Goal: Task Accomplishment & Management: Complete application form

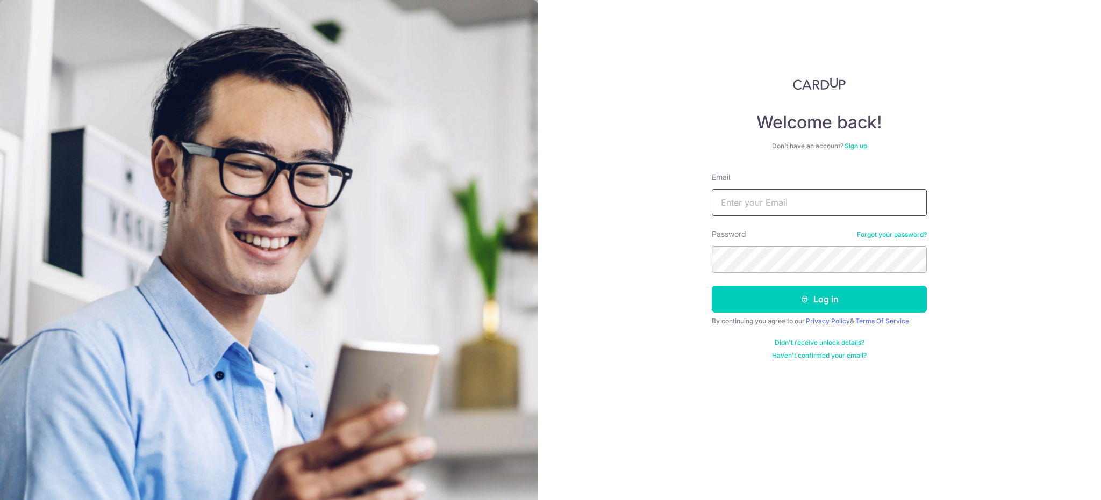
click at [811, 199] on input "Email" at bounding box center [818, 202] width 215 height 27
type input "[EMAIL_ADDRESS][DOMAIN_NAME]"
click at [711, 286] on button "Log in" at bounding box center [818, 299] width 215 height 27
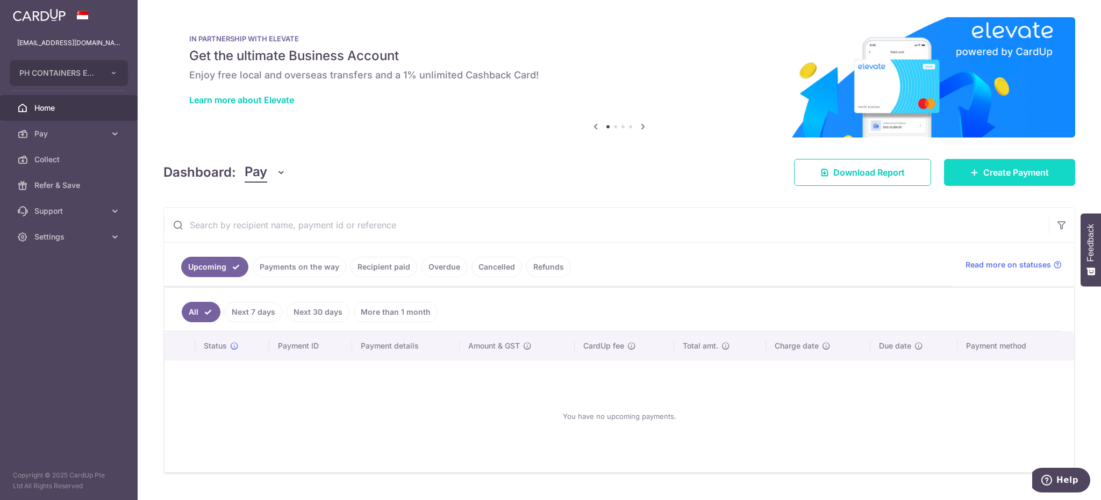
click at [987, 174] on span "Create Payment" at bounding box center [1016, 172] width 66 height 13
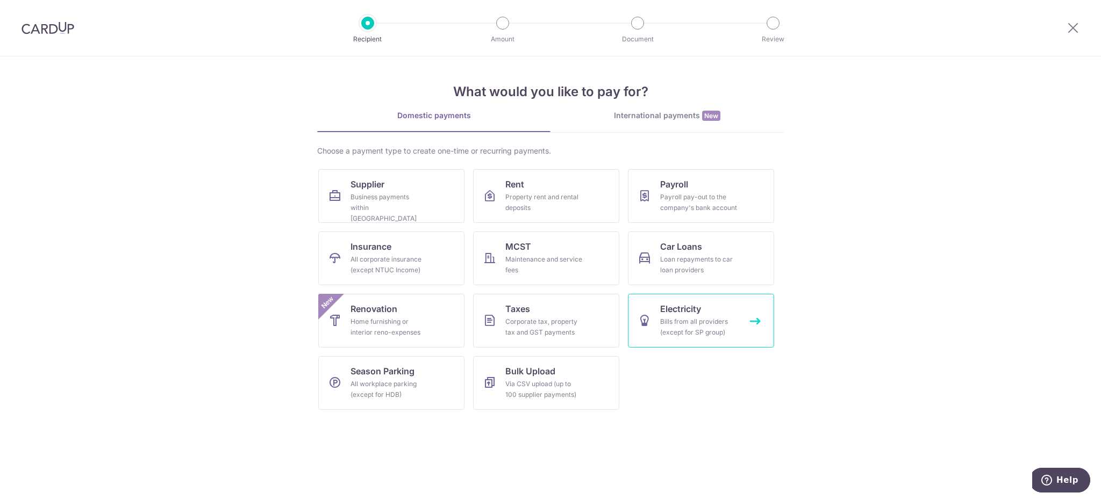
click at [649, 318] on icon at bounding box center [644, 320] width 13 height 13
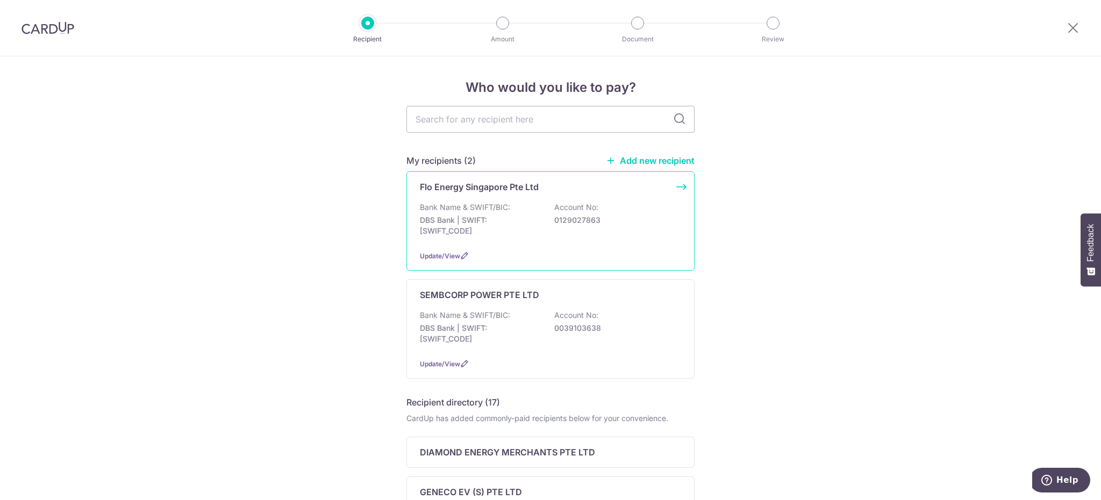
click at [512, 221] on p "DBS Bank | SWIFT: DBSSSGSGXXX" at bounding box center [480, 225] width 120 height 21
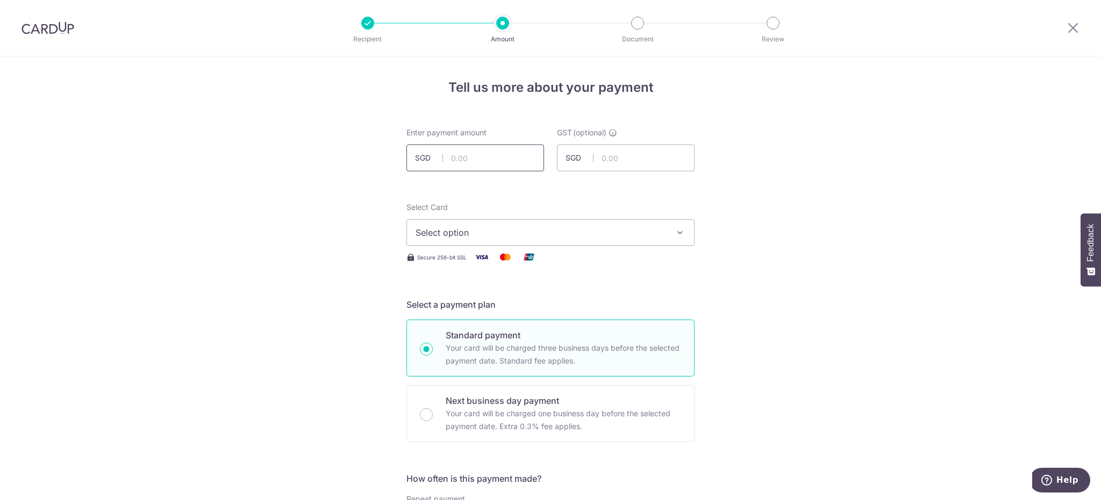
click at [479, 154] on input "text" at bounding box center [475, 158] width 138 height 27
type input "10,363.87"
click at [593, 232] on span "Select option" at bounding box center [540, 232] width 250 height 13
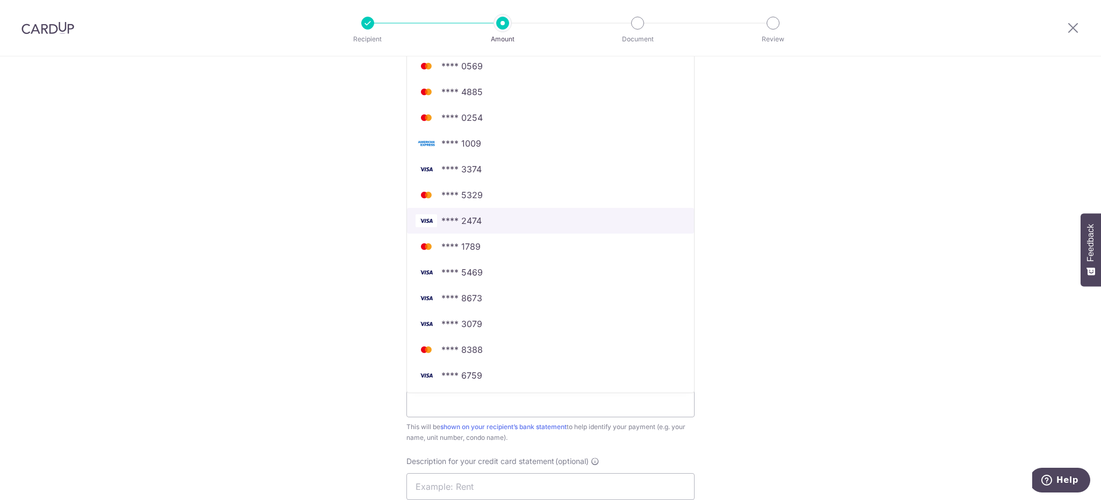
scroll to position [322, 0]
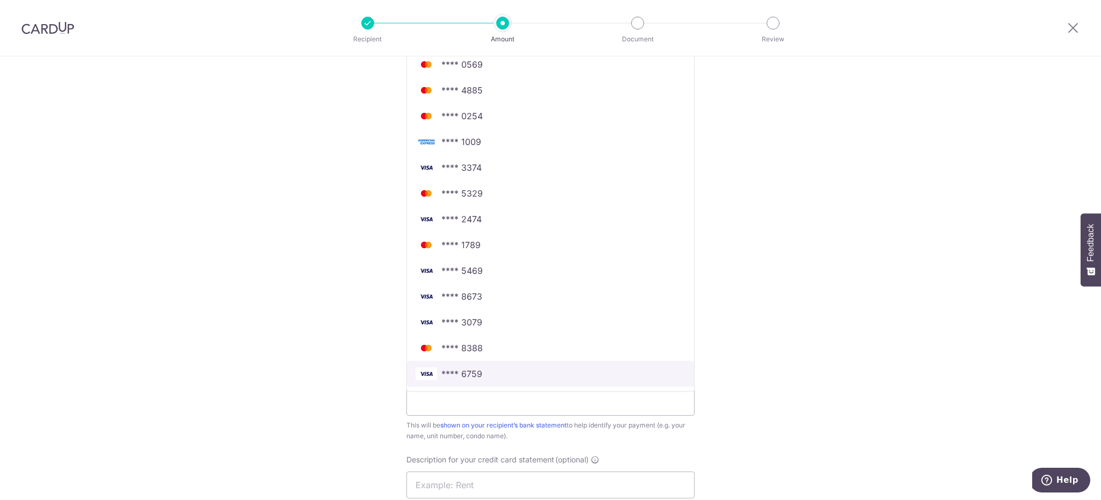
click at [455, 375] on span "**** 6759" at bounding box center [461, 374] width 41 height 13
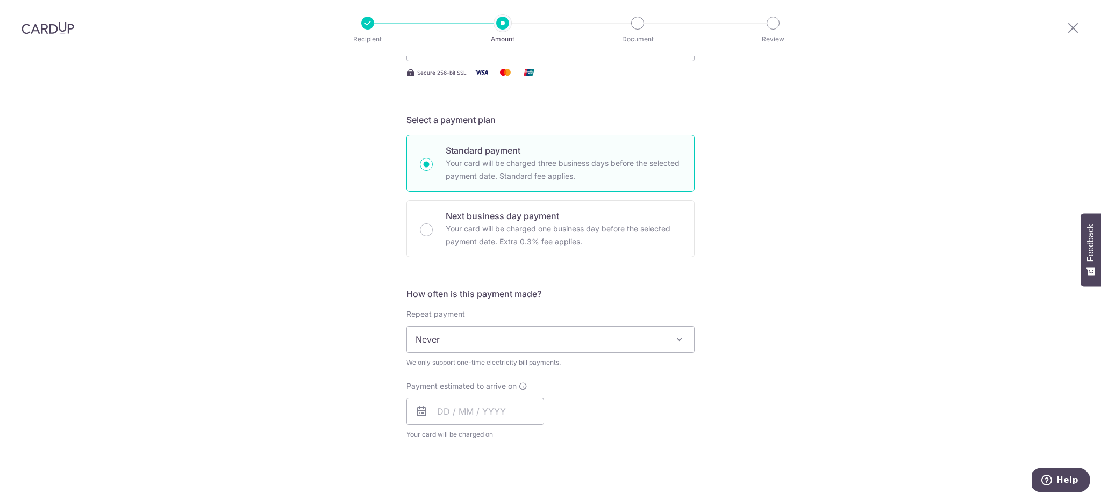
scroll to position [161, 0]
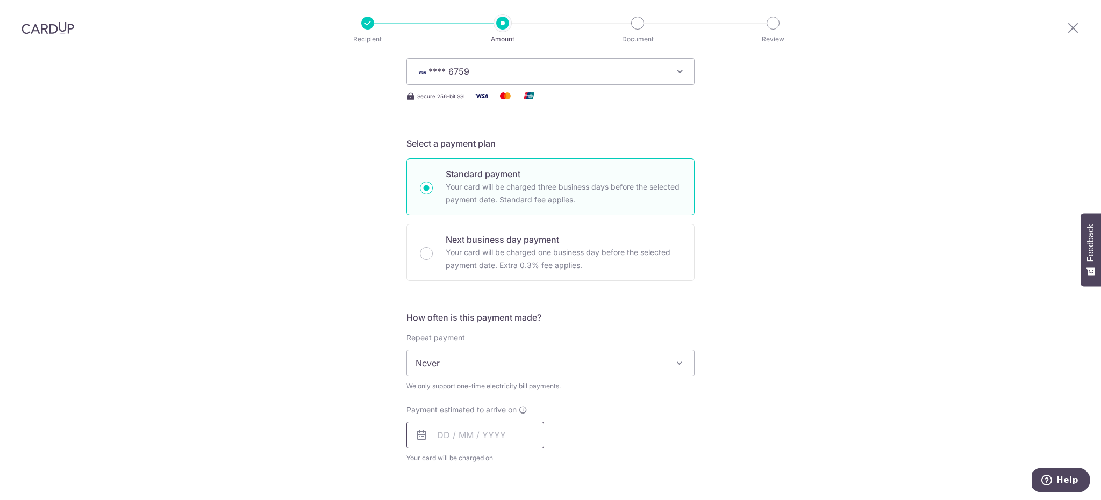
click at [466, 432] on input "text" at bounding box center [475, 435] width 138 height 27
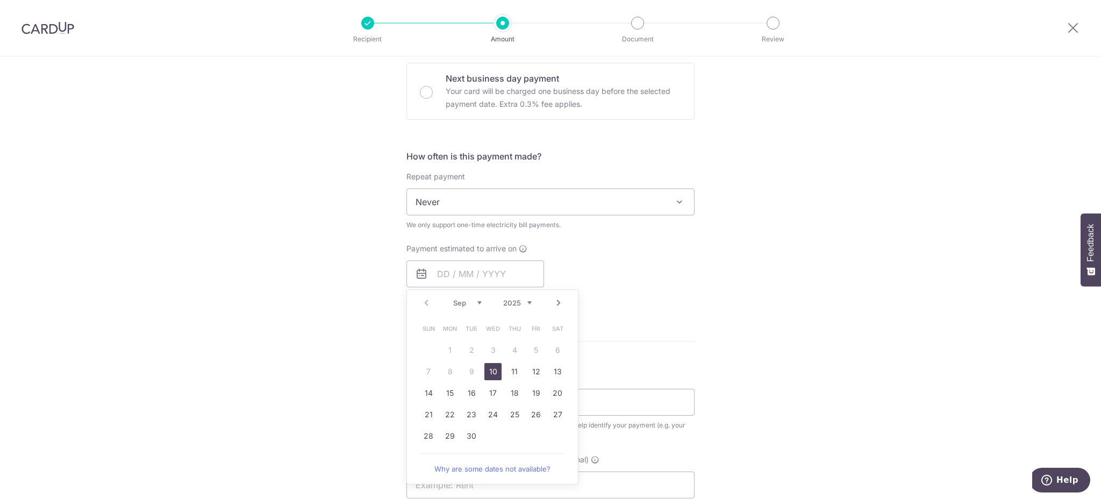
click at [484, 366] on link "10" at bounding box center [492, 371] width 17 height 17
type input "[DATE]"
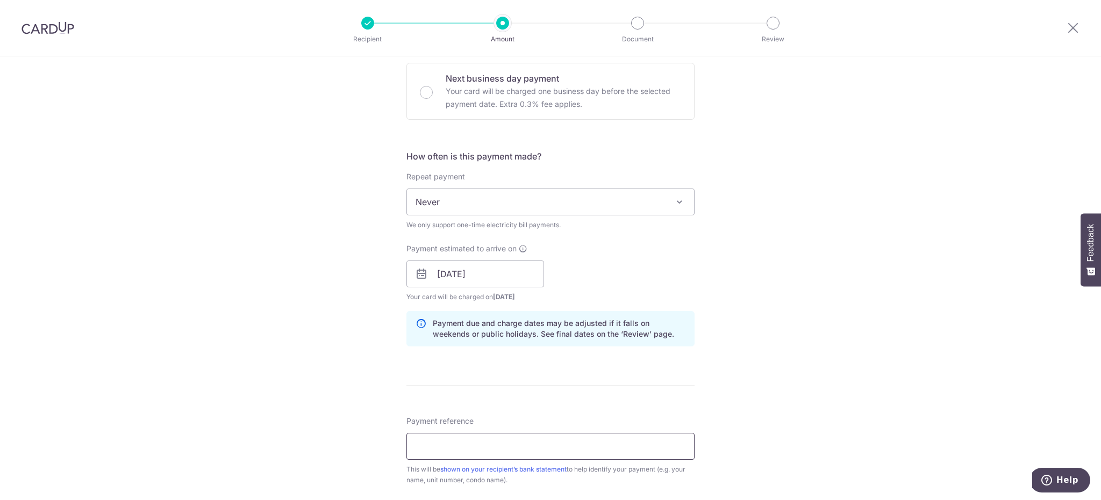
click at [477, 443] on input "Payment reference" at bounding box center [550, 446] width 288 height 27
drag, startPoint x: 579, startPoint y: 443, endPoint x: 471, endPoint y: 442, distance: 108.0
click at [471, 442] on input "PH Contrs inv 4426732652,4434633939" at bounding box center [550, 446] width 288 height 27
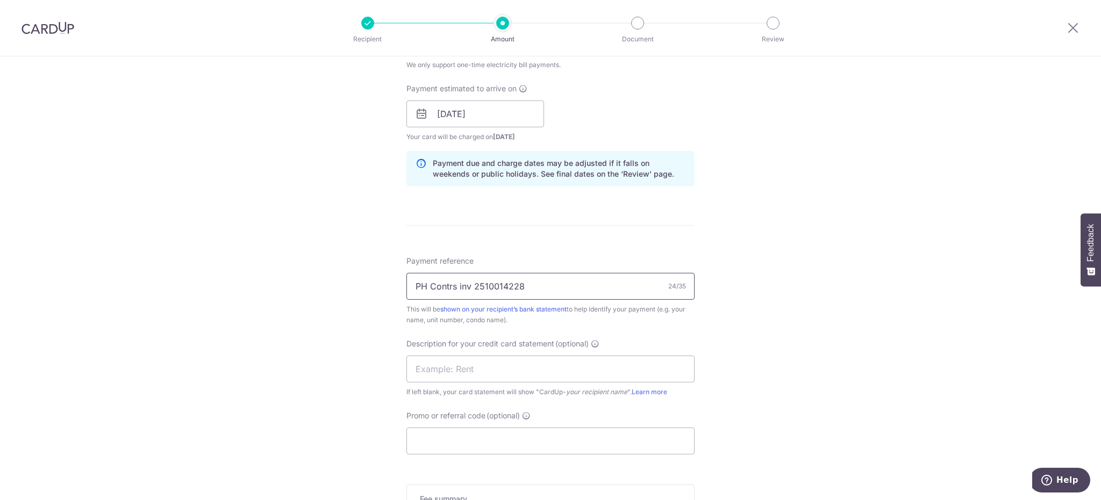
scroll to position [484, 0]
click at [458, 285] on input "PH Contrs inv 2510014228" at bounding box center [550, 285] width 288 height 27
click at [452, 285] on input "PH Contrs Inv 2510014228" at bounding box center [550, 285] width 288 height 27
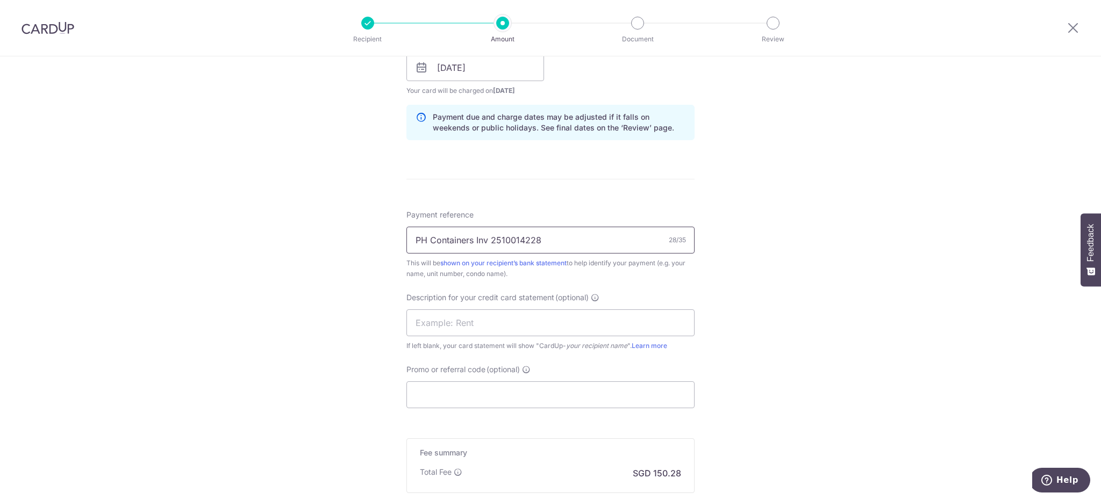
scroll to position [591, 0]
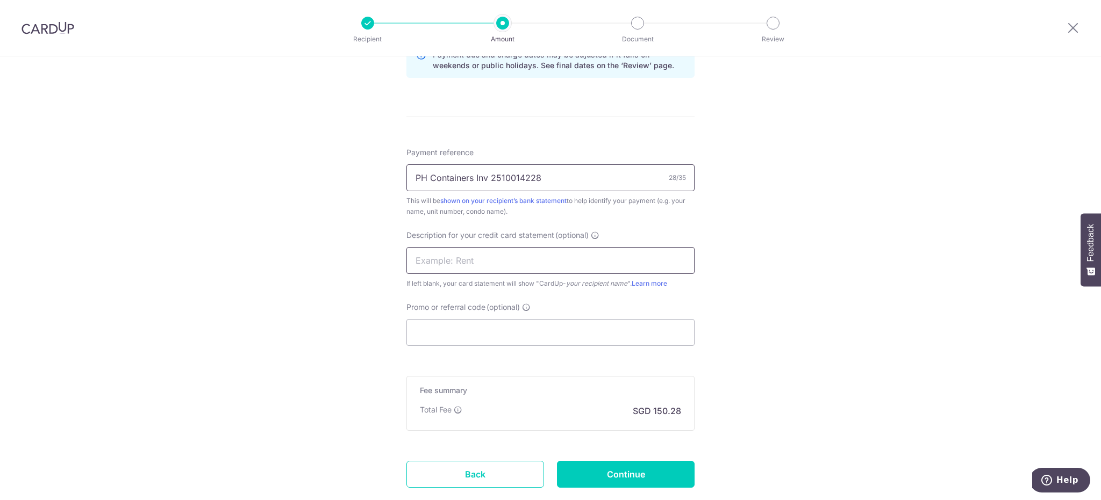
type input "PH Containers Inv 2510014228"
click at [448, 262] on input "text" at bounding box center [550, 260] width 288 height 27
type input "flo energy"
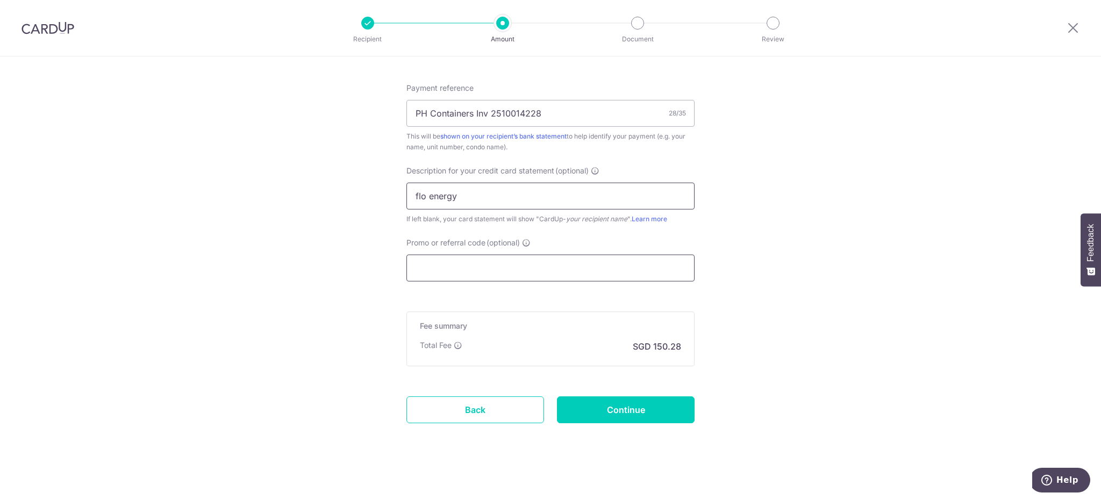
scroll to position [658, 0]
click at [614, 409] on input "Continue" at bounding box center [626, 407] width 138 height 27
type input "Create Schedule"
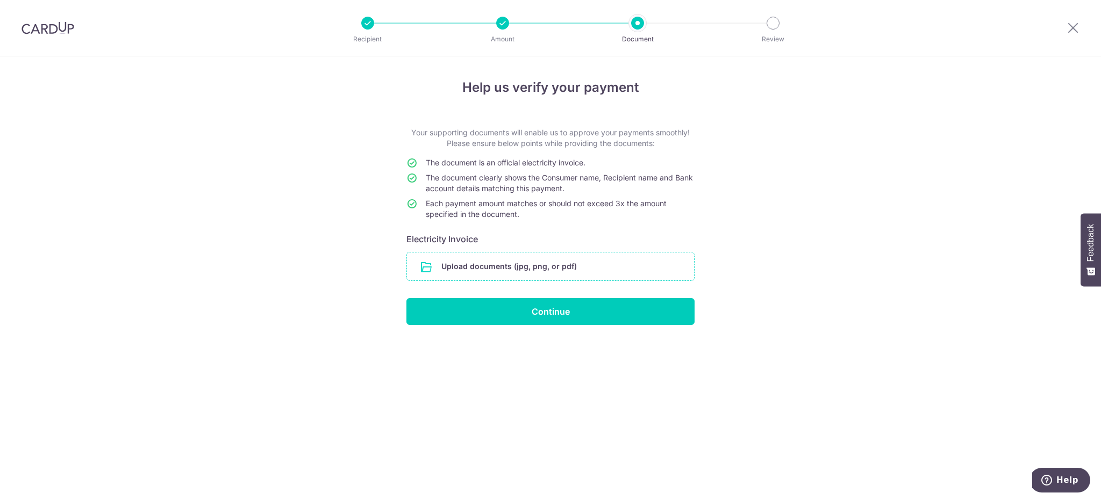
click at [430, 262] on input "file" at bounding box center [550, 267] width 287 height 28
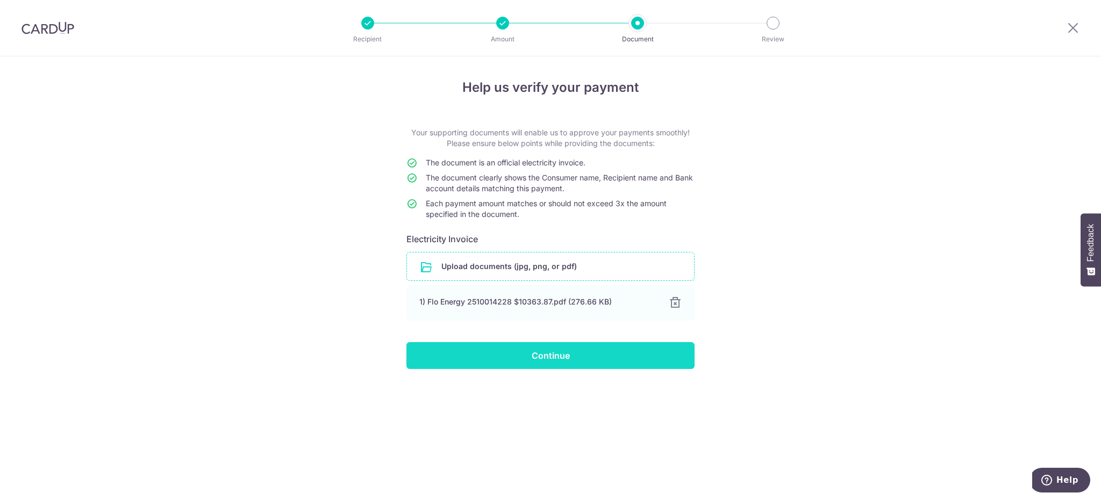
click at [553, 358] on input "Continue" at bounding box center [550, 355] width 288 height 27
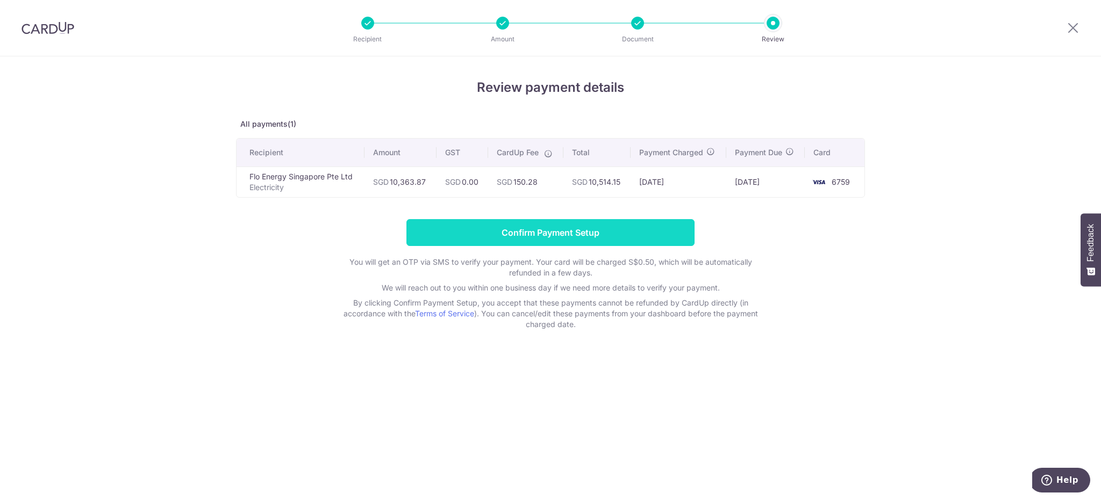
click at [593, 233] on input "Confirm Payment Setup" at bounding box center [550, 232] width 288 height 27
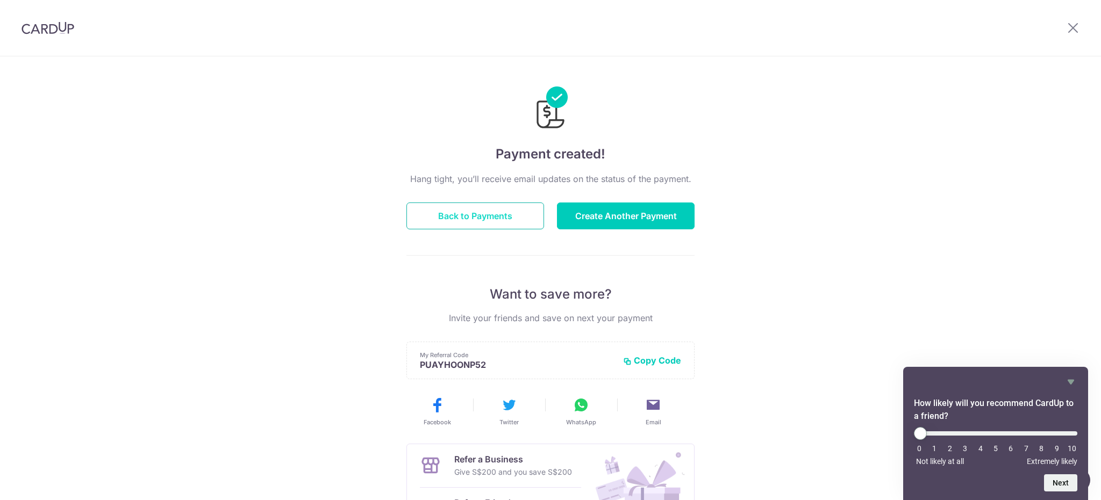
click at [497, 224] on button "Back to Payments" at bounding box center [475, 216] width 138 height 27
